Goal: Task Accomplishment & Management: Manage account settings

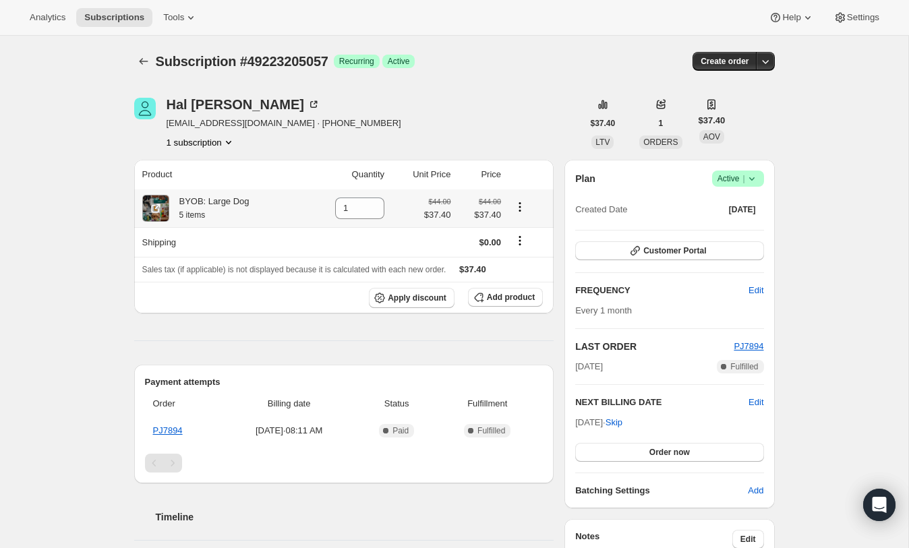
click at [522, 207] on icon "Product actions" at bounding box center [519, 206] width 13 height 13
click at [522, 246] on icon "Shipping actions" at bounding box center [519, 240] width 13 height 13
click at [520, 245] on icon "Shipping actions" at bounding box center [520, 244] width 2 height 2
click at [229, 143] on icon "Product actions" at bounding box center [228, 141] width 13 height 13
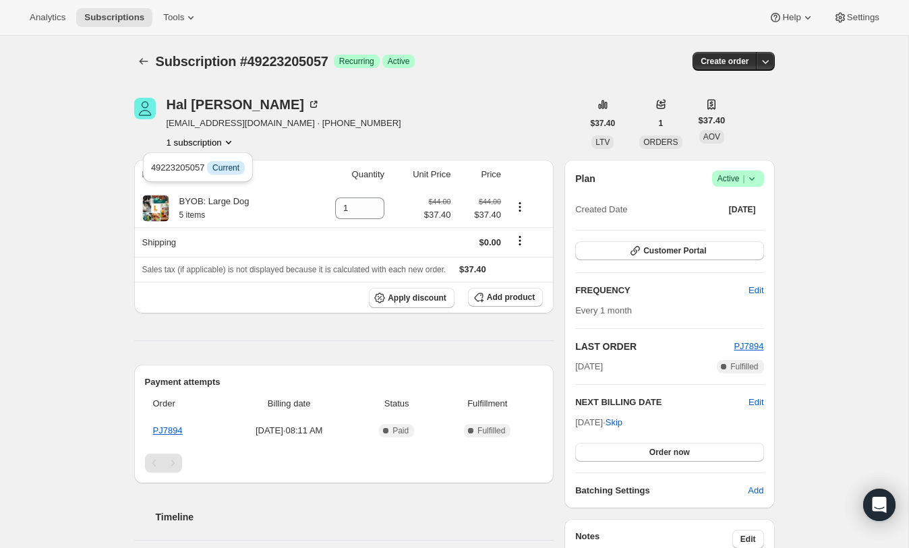
click at [229, 143] on icon "Product actions" at bounding box center [228, 141] width 13 height 13
click at [230, 166] on span "Current" at bounding box center [225, 167] width 27 height 11
click at [434, 123] on div "[PERSON_NAME] [EMAIL_ADDRESS][DOMAIN_NAME] · [PHONE_NUMBER] 1 subscription" at bounding box center [358, 123] width 448 height 51
click at [764, 179] on div "Plan Success Active | Created Date [DATE] Customer Portal FREQUENCY Edit Every …" at bounding box center [669, 334] width 210 height 348
click at [756, 179] on icon at bounding box center [751, 178] width 13 height 13
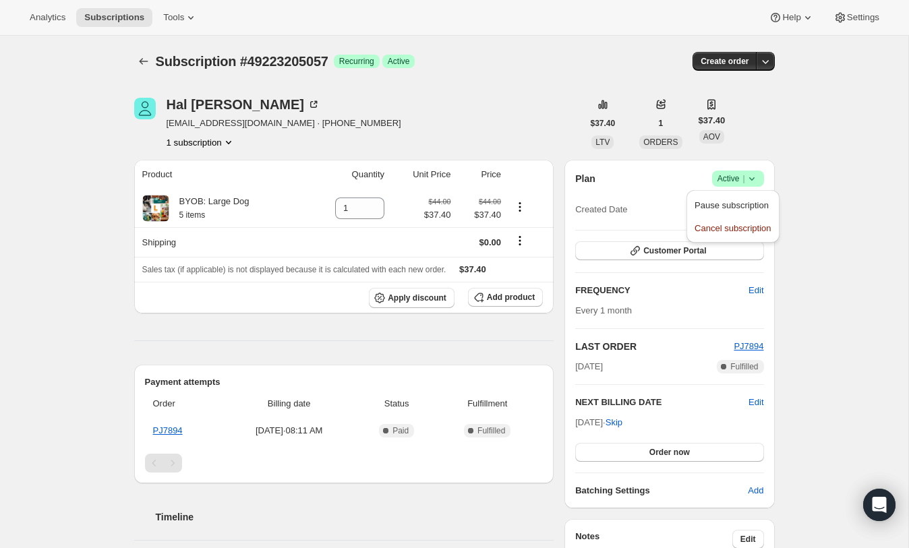
click at [756, 179] on icon at bounding box center [751, 178] width 13 height 13
click at [691, 249] on span "Customer Portal" at bounding box center [674, 250] width 63 height 11
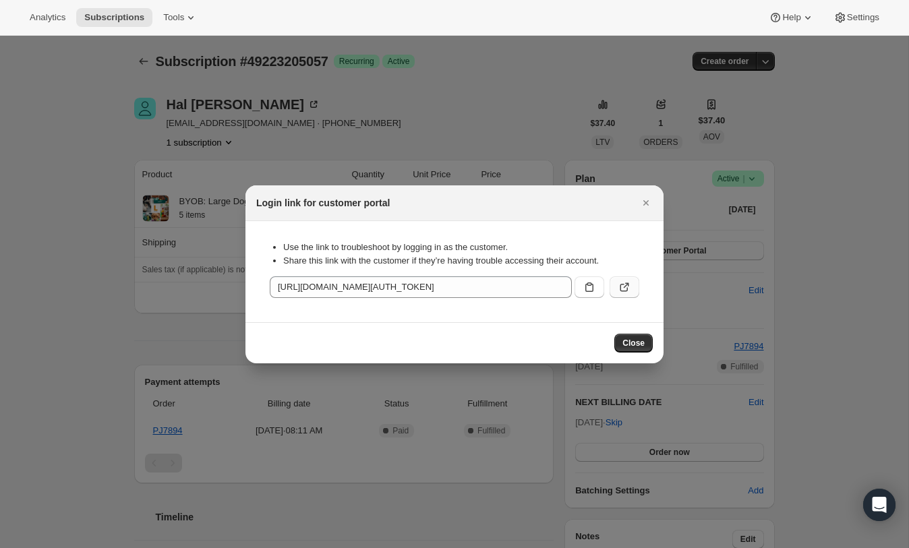
click at [625, 288] on icon ":rc0:" at bounding box center [623, 286] width 13 height 13
click at [645, 204] on icon "Close" at bounding box center [645, 202] width 13 height 13
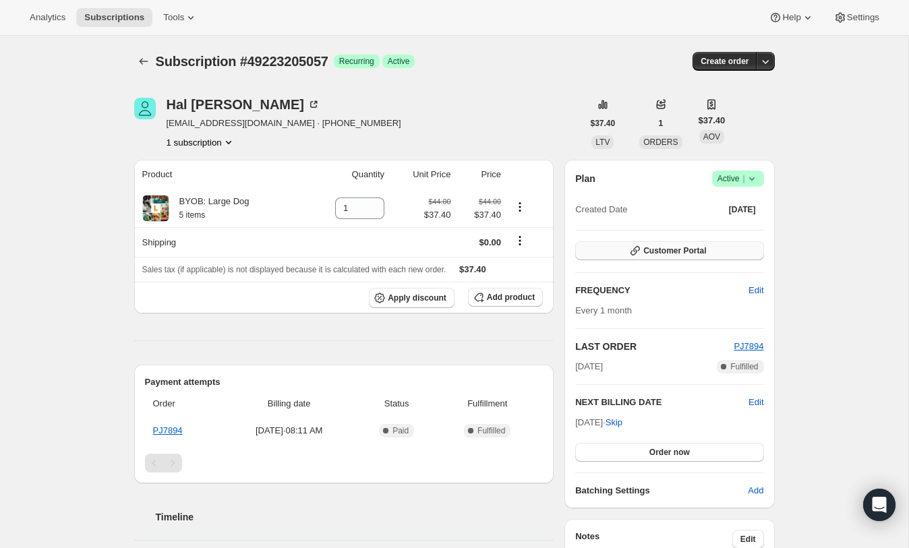
click at [681, 254] on span "Customer Portal" at bounding box center [674, 250] width 63 height 11
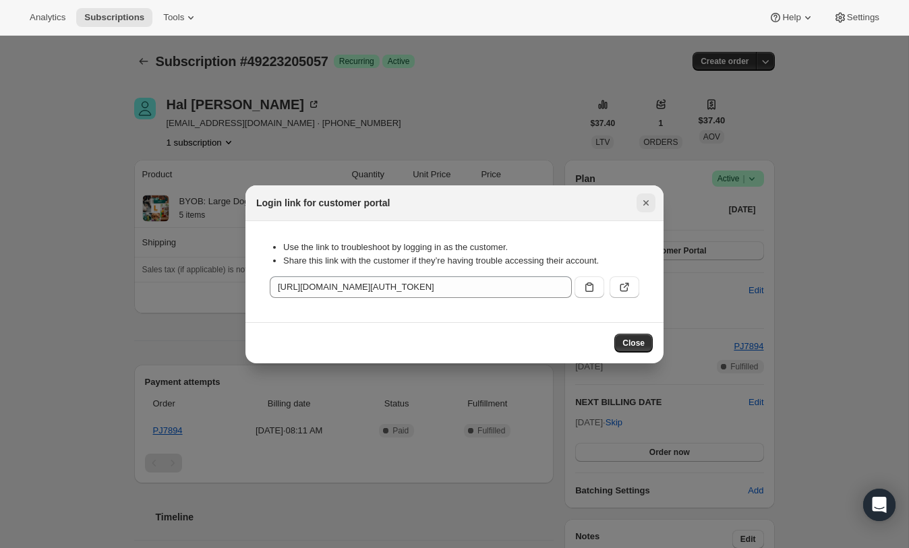
click at [644, 202] on icon "Close" at bounding box center [645, 202] width 5 height 5
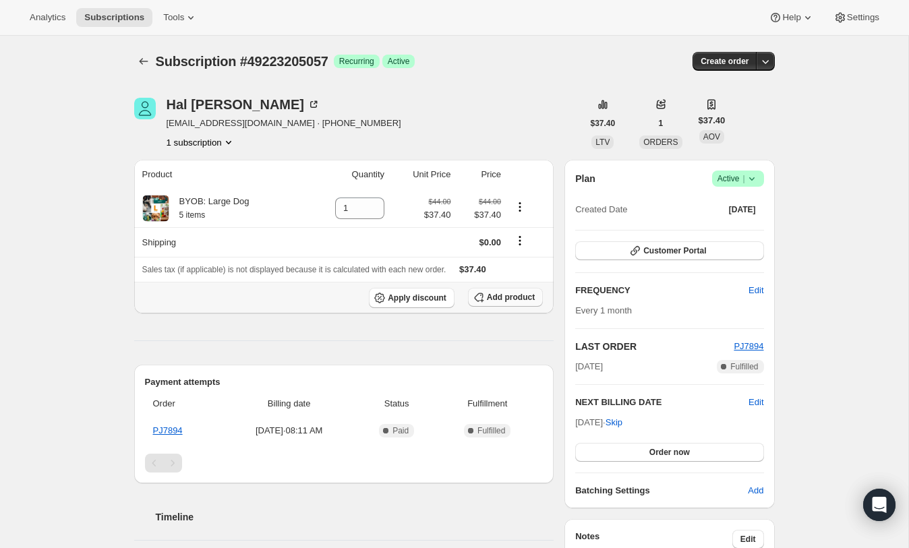
click at [512, 301] on span "Add product" at bounding box center [511, 297] width 48 height 11
click at [307, 103] on icon at bounding box center [313, 104] width 13 height 13
click at [765, 67] on icon "button" at bounding box center [764, 61] width 13 height 13
click at [766, 67] on icon "button" at bounding box center [764, 61] width 13 height 13
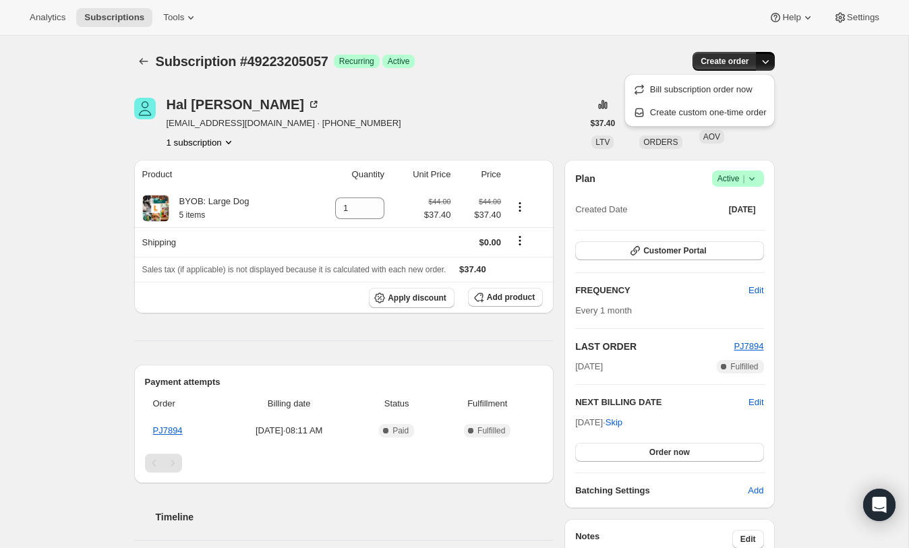
click at [766, 67] on icon "button" at bounding box center [764, 61] width 13 height 13
click at [768, 59] on icon "button" at bounding box center [764, 61] width 13 height 13
click at [749, 117] on span "Create custom one-time order" at bounding box center [708, 112] width 117 height 13
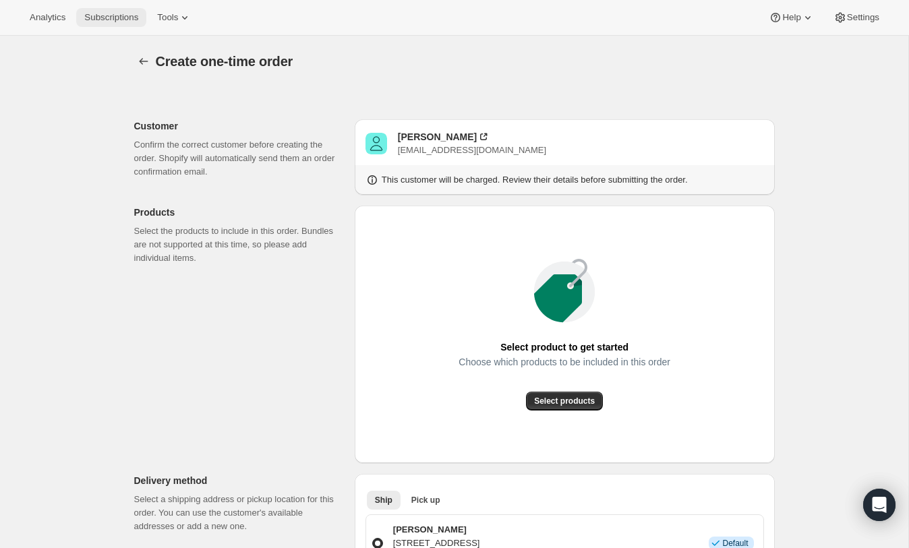
click at [114, 11] on button "Subscriptions" at bounding box center [111, 17] width 70 height 19
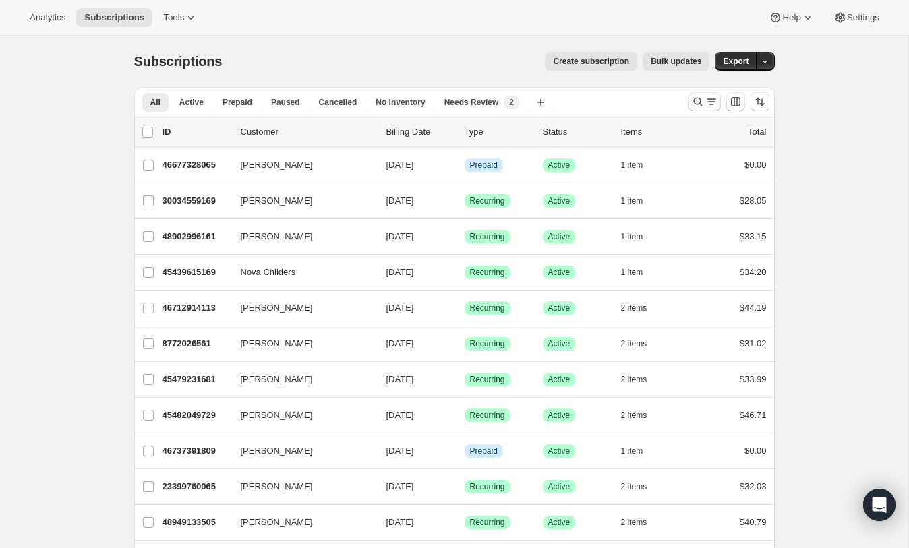
click at [696, 103] on icon "Search and filter results" at bounding box center [697, 101] width 13 height 13
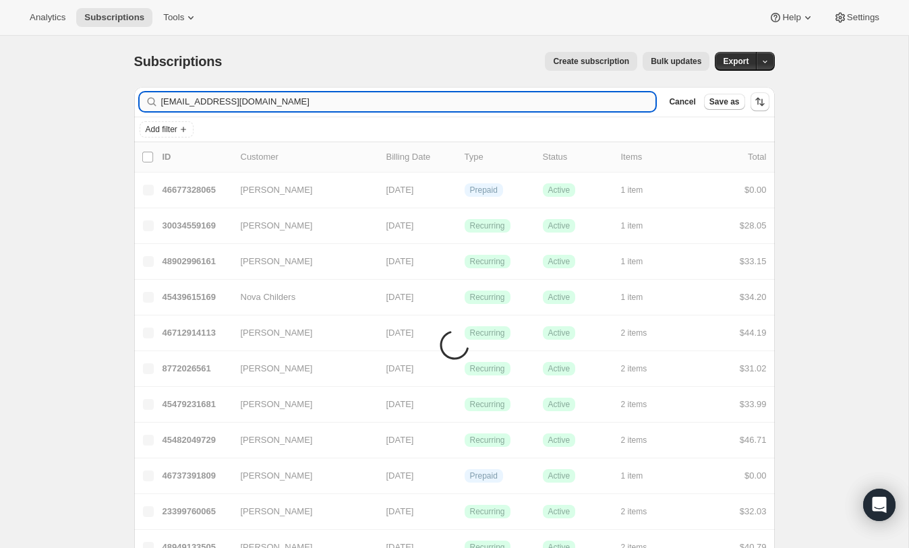
type input "[EMAIL_ADDRESS][DOMAIN_NAME]"
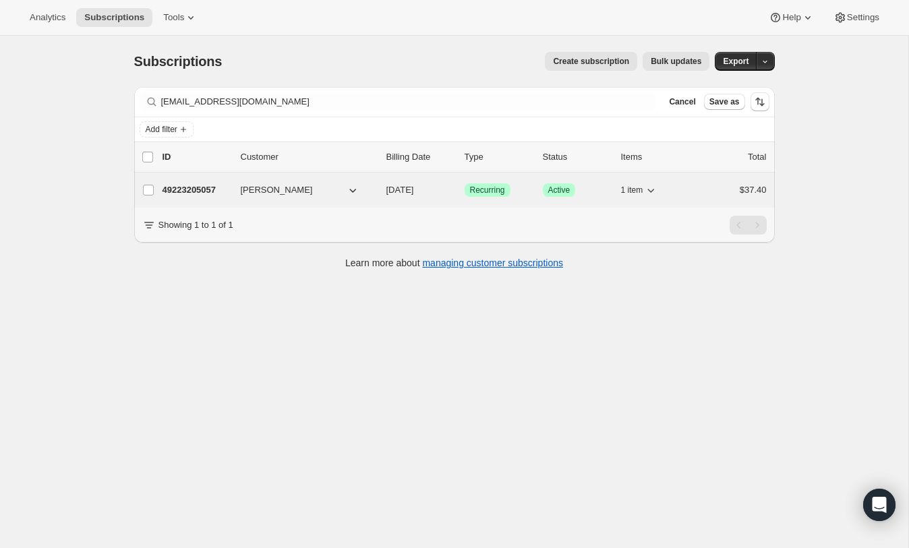
click at [634, 188] on span "1 item" at bounding box center [632, 190] width 22 height 11
click at [202, 186] on p "49223205057" at bounding box center [195, 189] width 67 height 13
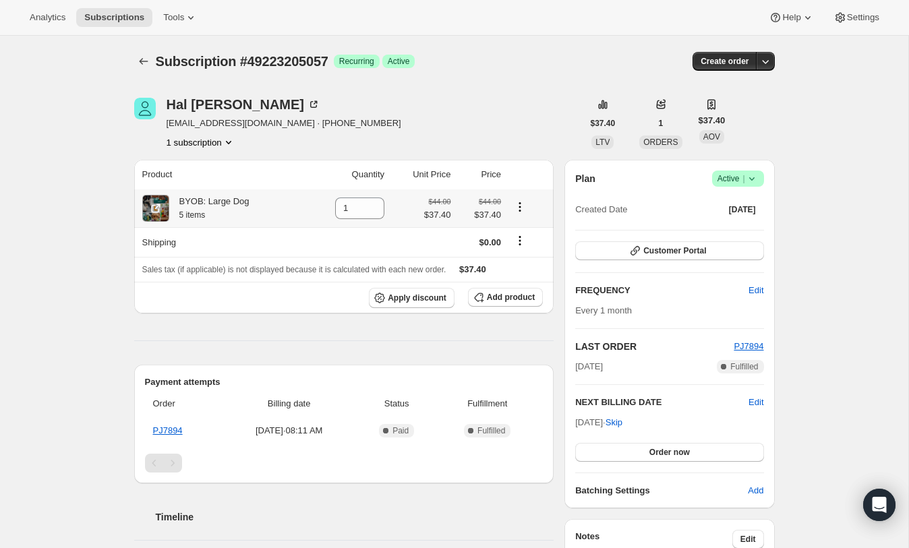
click at [523, 208] on icon "Product actions" at bounding box center [519, 206] width 13 height 13
click at [519, 226] on span "Swap variant" at bounding box center [518, 232] width 51 height 13
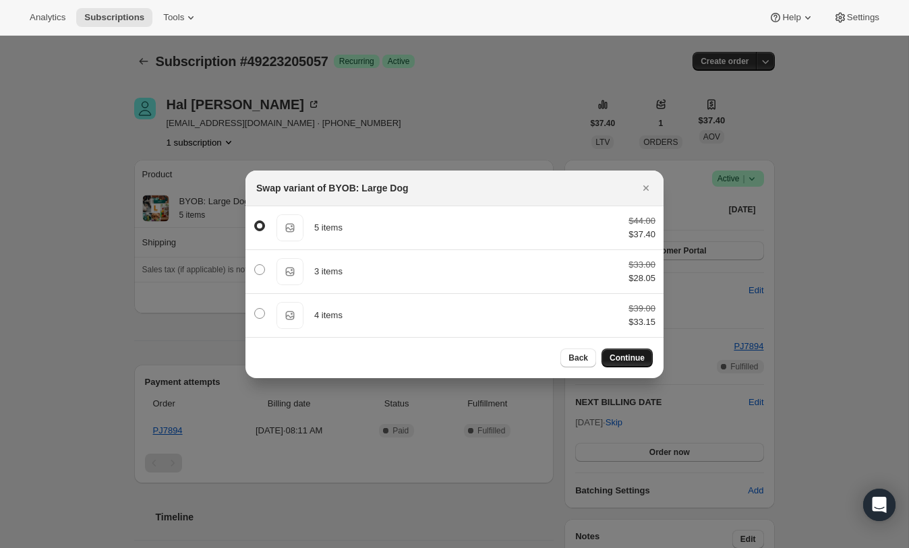
click at [633, 361] on span "Continue" at bounding box center [626, 357] width 35 height 11
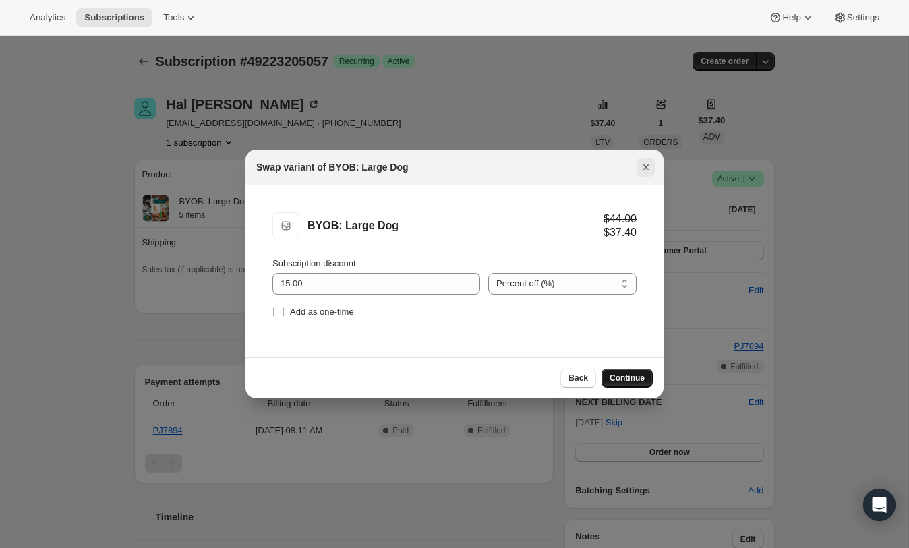
click at [644, 168] on icon "Close" at bounding box center [645, 166] width 13 height 13
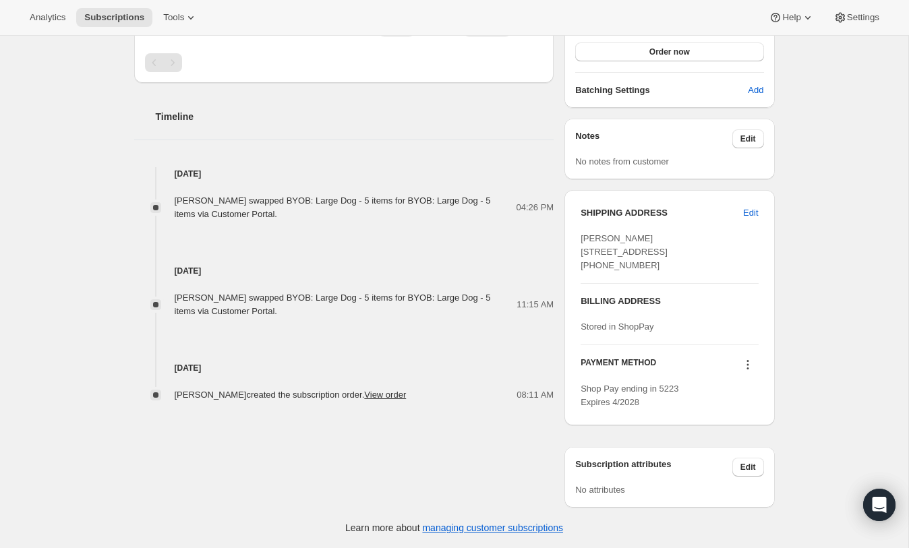
scroll to position [425, 0]
click at [753, 470] on span "Edit" at bounding box center [748, 467] width 16 height 11
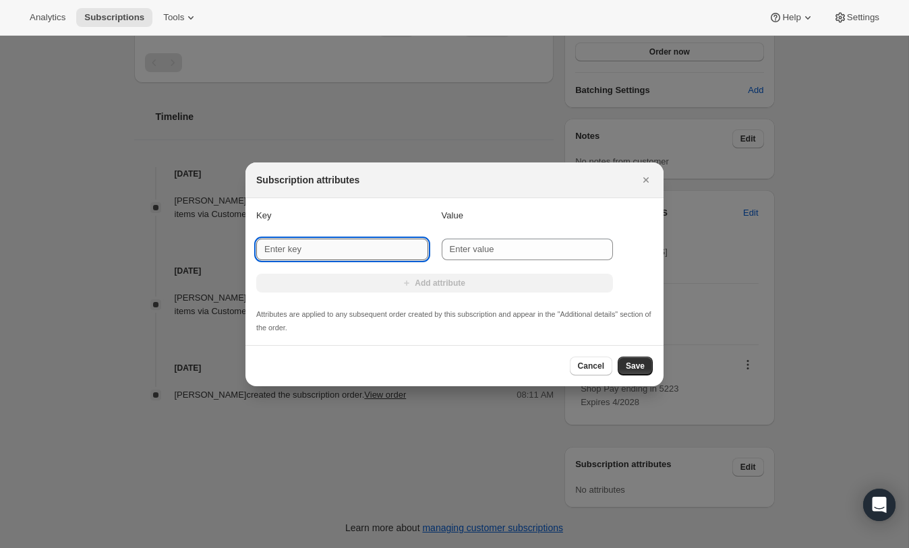
click at [380, 249] on input "New key" at bounding box center [342, 250] width 172 height 22
type input "t"
click at [640, 183] on icon "Close" at bounding box center [645, 179] width 13 height 13
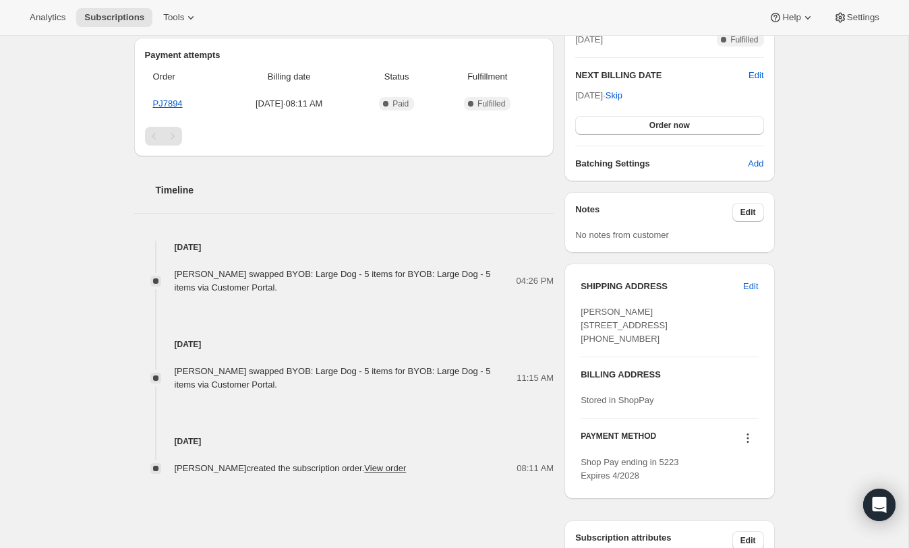
scroll to position [427, 0]
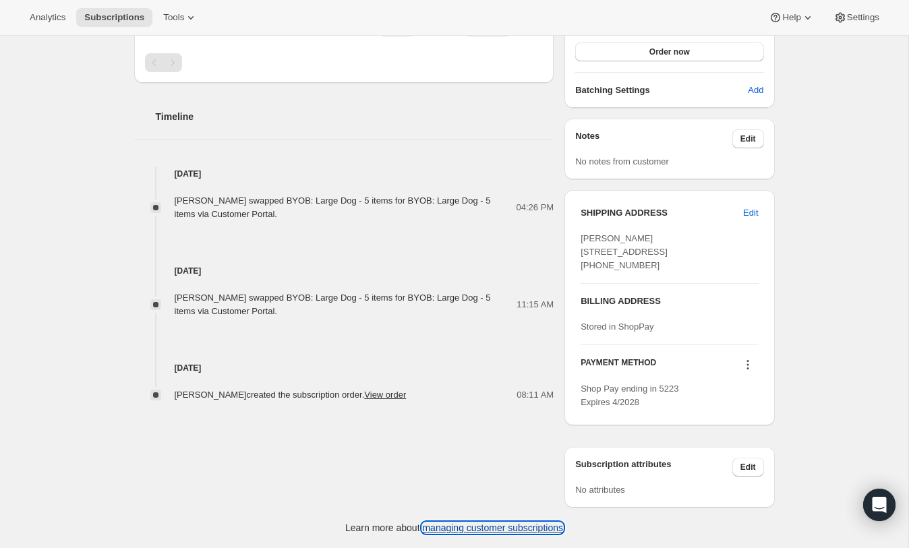
click at [489, 524] on link "managing customer subscriptions" at bounding box center [492, 527] width 141 height 11
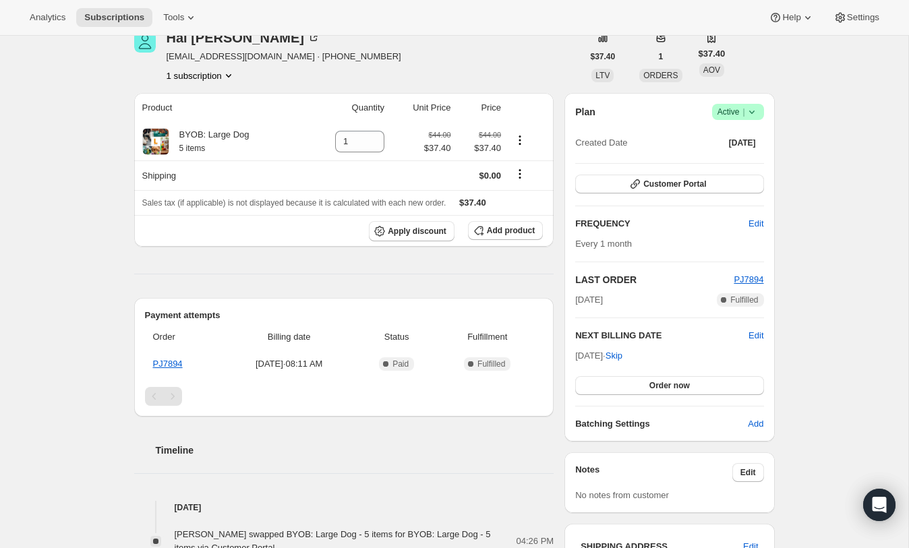
scroll to position [0, 0]
